Goal: Task Accomplishment & Management: Manage account settings

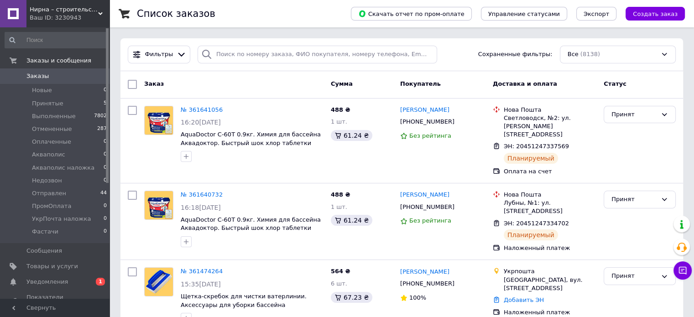
click at [75, 284] on span "Уведомления" at bounding box center [55, 282] width 58 height 8
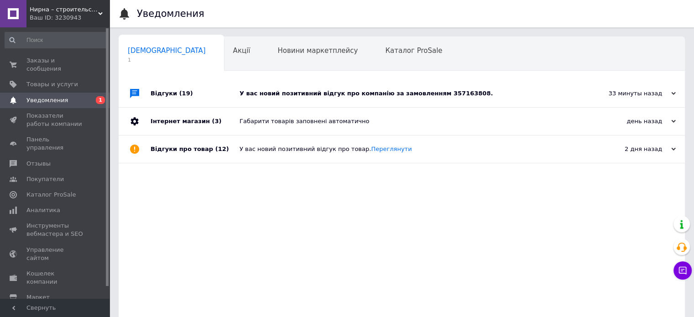
click at [365, 95] on div "У вас новий позитивний відгук про компанію за замовленням 357163808." at bounding box center [412, 93] width 345 height 8
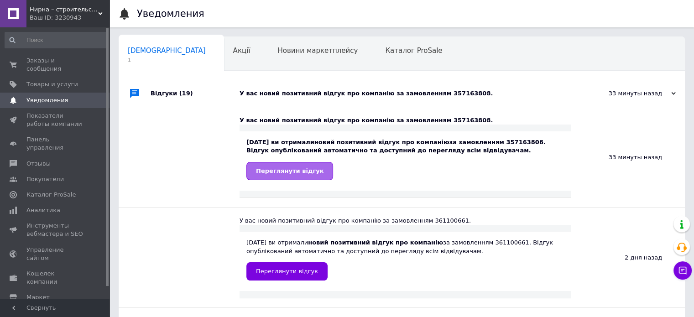
click at [288, 172] on span "Переглянути відгук" at bounding box center [290, 170] width 68 height 7
click at [82, 58] on span "Заказы и сообщения" at bounding box center [55, 65] width 58 height 16
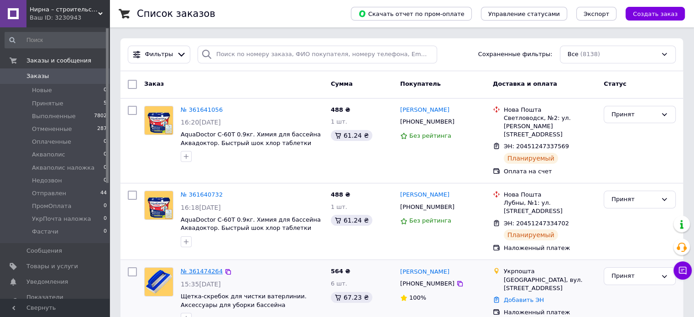
click at [195, 268] on link "№ 361474264" at bounding box center [202, 271] width 42 height 7
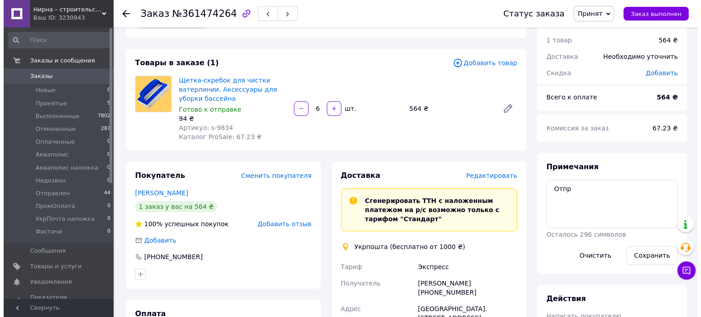
scroll to position [46, 0]
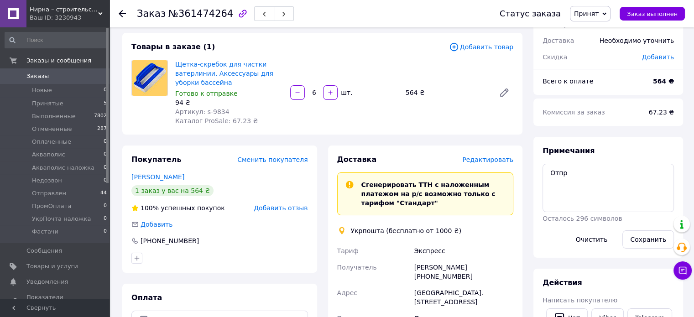
click at [492, 163] on span "Редактировать" at bounding box center [487, 159] width 51 height 7
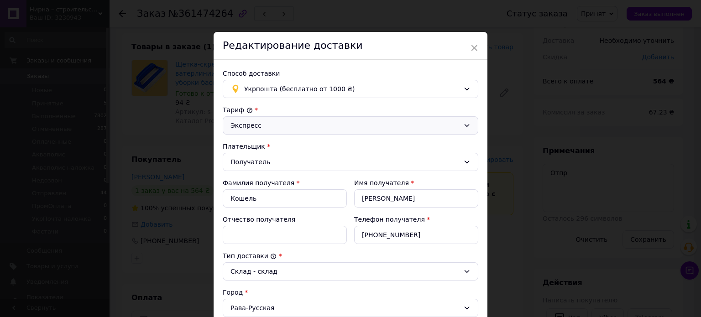
click at [313, 120] on div "Экспресс" at bounding box center [344, 125] width 229 height 10
click at [291, 138] on li "Стандарт" at bounding box center [350, 144] width 255 height 17
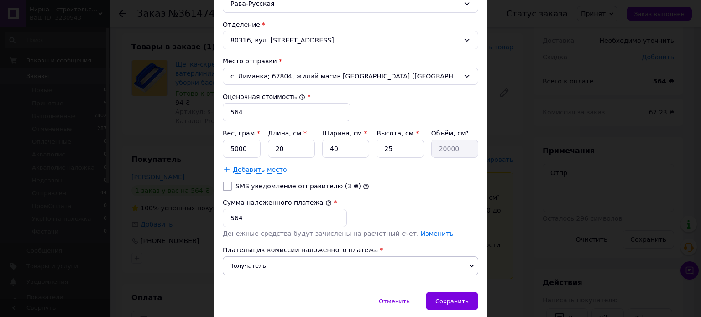
scroll to position [319, 0]
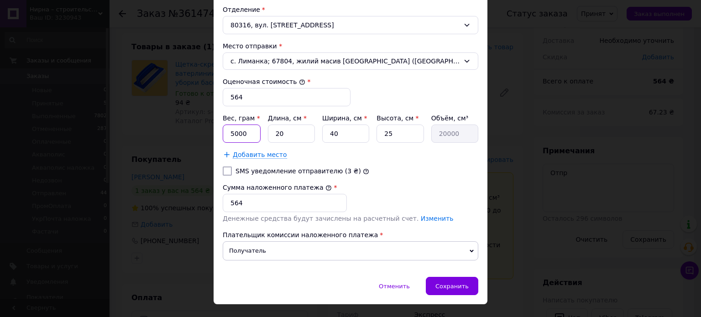
drag, startPoint x: 246, startPoint y: 132, endPoint x: 227, endPoint y: 134, distance: 19.7
click at [227, 134] on input "5000" at bounding box center [242, 134] width 38 height 18
type input "3"
type input "2000"
click at [347, 131] on input "40" at bounding box center [345, 134] width 47 height 18
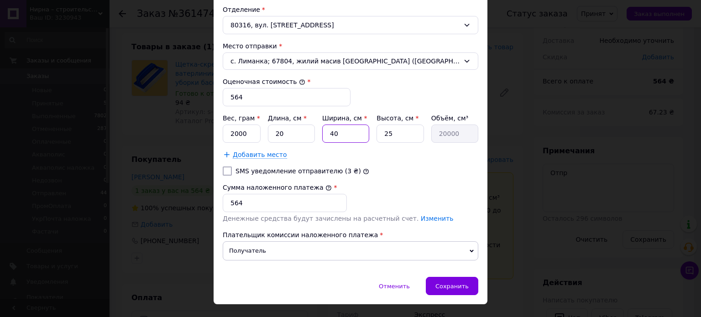
type input "4"
type input "2000"
type input "2"
type input "1000"
type input "20"
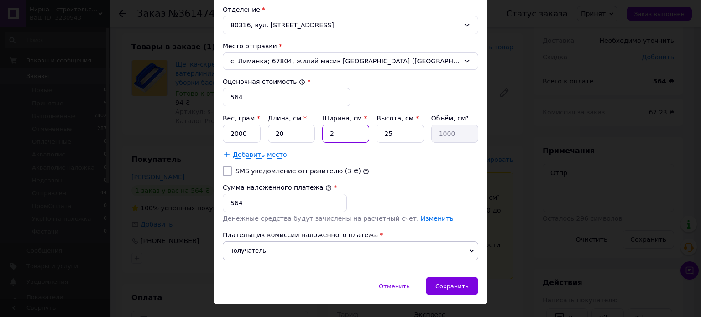
type input "10000"
type input "20"
click at [399, 135] on input "25" at bounding box center [399, 134] width 47 height 18
type input "2"
type input "800"
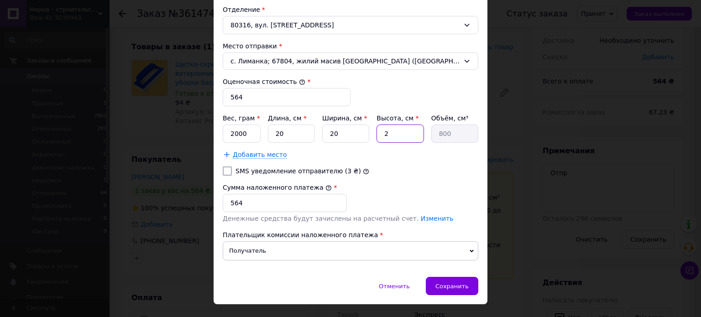
type input "20"
type input "8000"
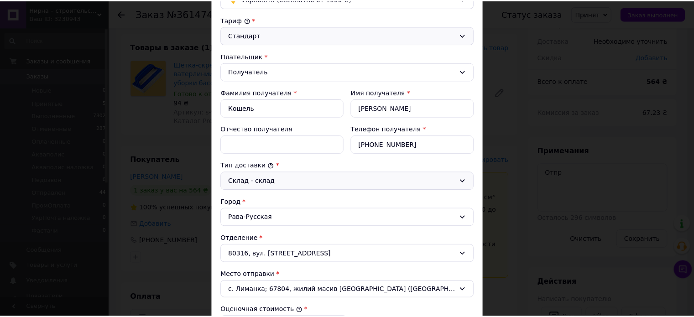
scroll to position [336, 0]
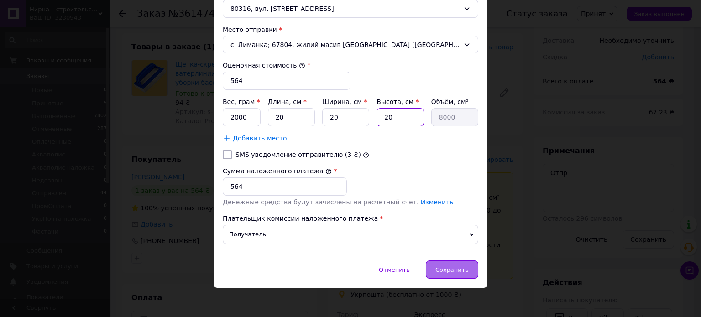
type input "20"
click at [459, 270] on span "Сохранить" at bounding box center [451, 269] width 33 height 7
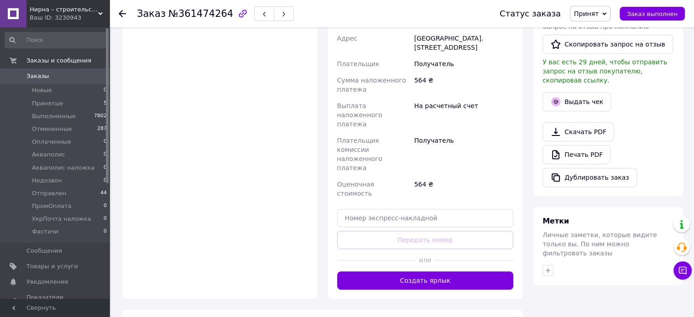
scroll to position [365, 0]
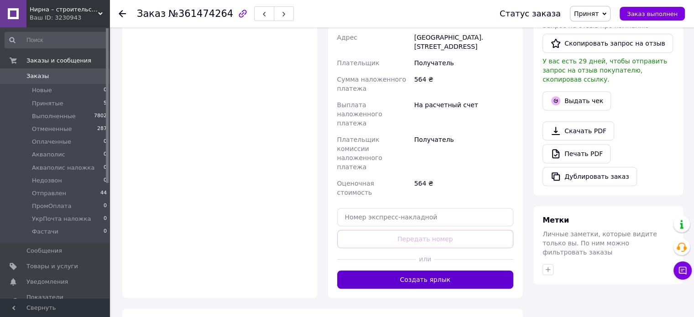
click at [429, 271] on button "Создать ярлык" at bounding box center [425, 280] width 177 height 18
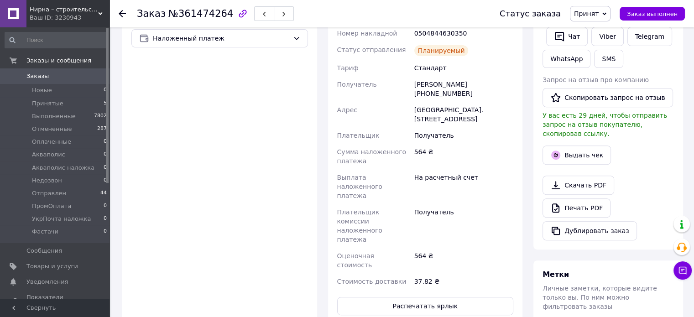
scroll to position [411, 0]
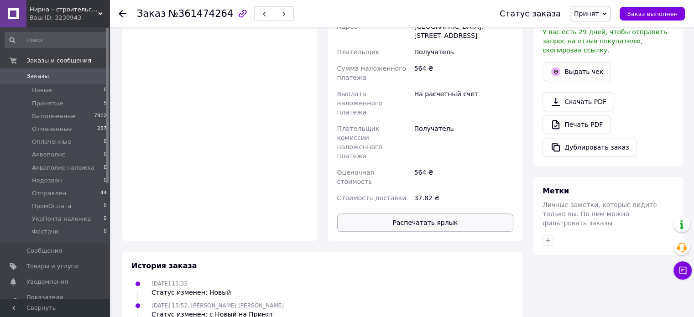
click at [445, 214] on button "Распечатать ярлык" at bounding box center [425, 223] width 177 height 18
